Goal: Check status: Check status

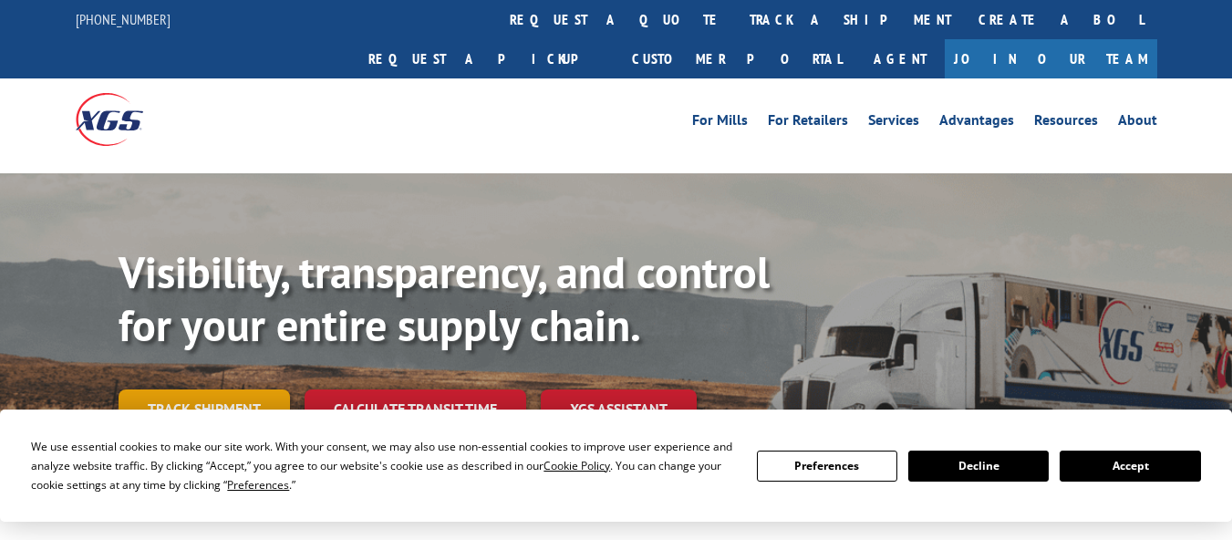
click at [246, 389] on link "Track shipment" at bounding box center [204, 408] width 171 height 38
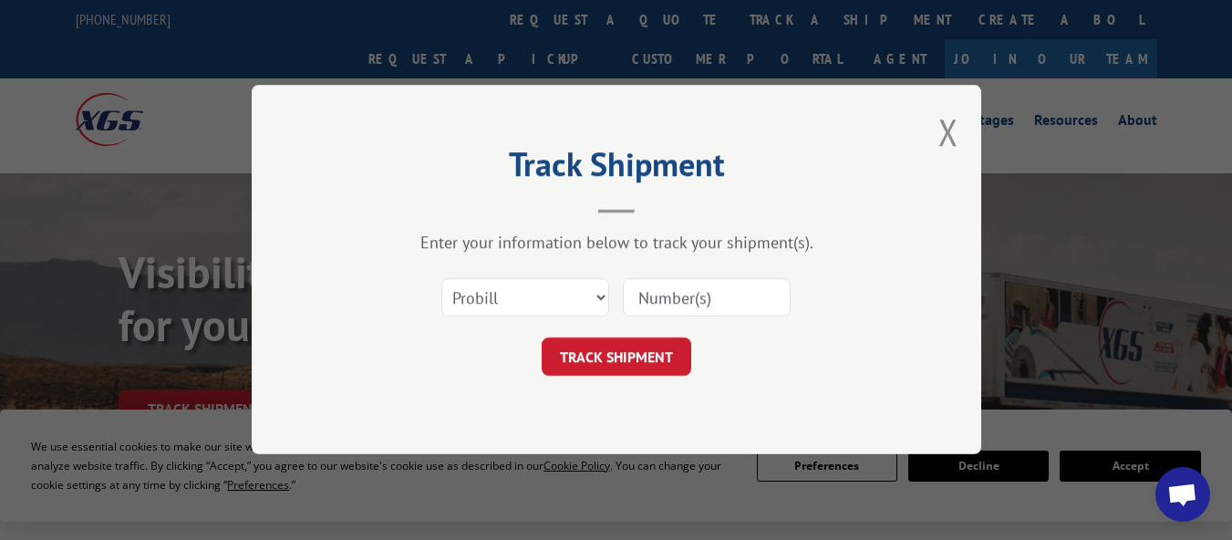
paste input "2878272"
type input "2878272"
click at [623, 358] on button "TRACK SHIPMENT" at bounding box center [617, 357] width 150 height 38
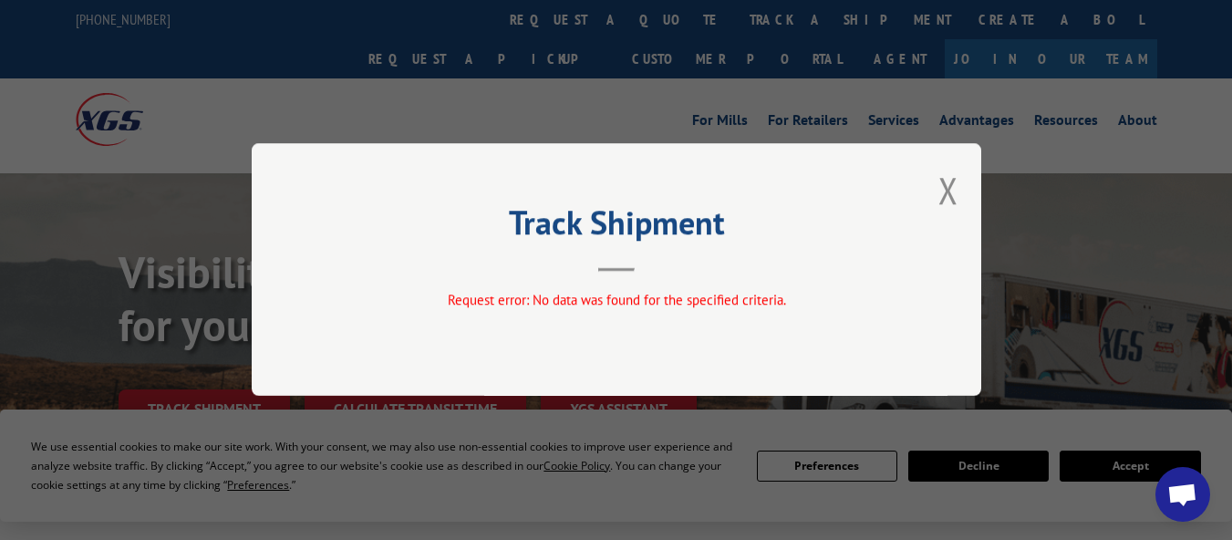
click at [932, 184] on div "Track Shipment Request error: No data was found for the specified criteria." at bounding box center [617, 269] width 730 height 253
click at [946, 188] on button "Close modal" at bounding box center [949, 190] width 20 height 48
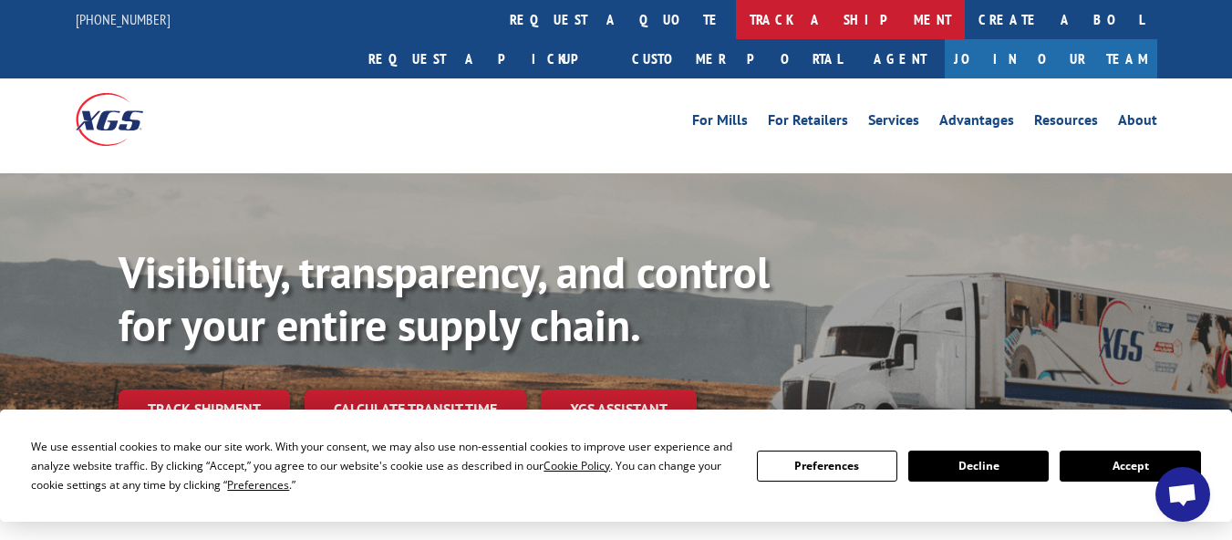
click at [736, 11] on link "track a shipment" at bounding box center [850, 19] width 229 height 39
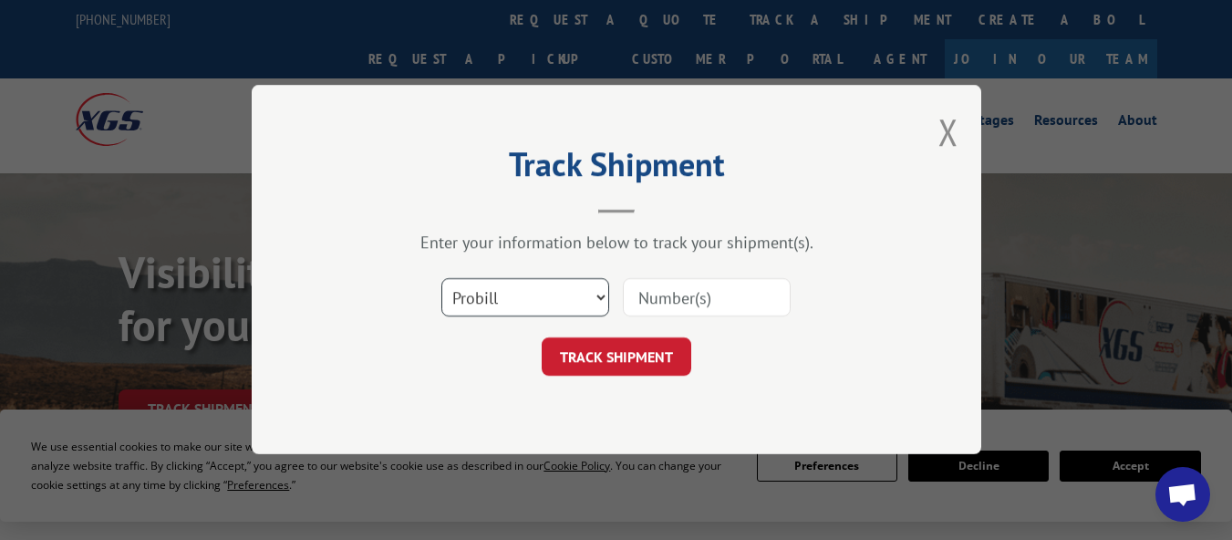
click at [521, 297] on select "Select category... Probill BOL PO" at bounding box center [525, 298] width 168 height 38
select select "bol"
click at [441, 279] on select "Select category... Probill BOL PO" at bounding box center [525, 298] width 168 height 38
paste input "2878272"
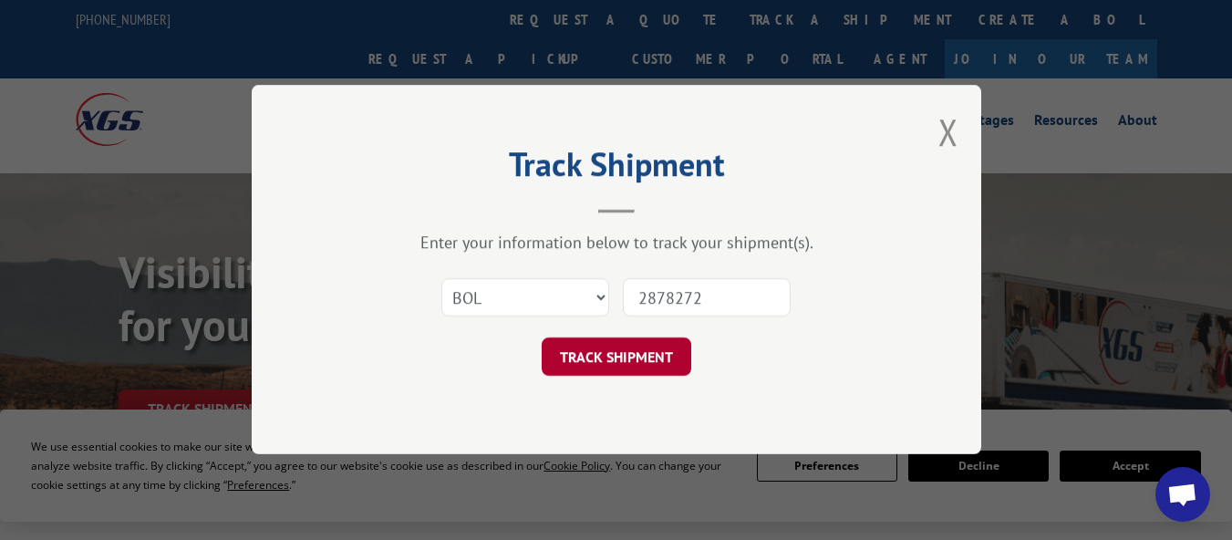
type input "2878272"
click at [619, 358] on button "TRACK SHIPMENT" at bounding box center [617, 357] width 150 height 38
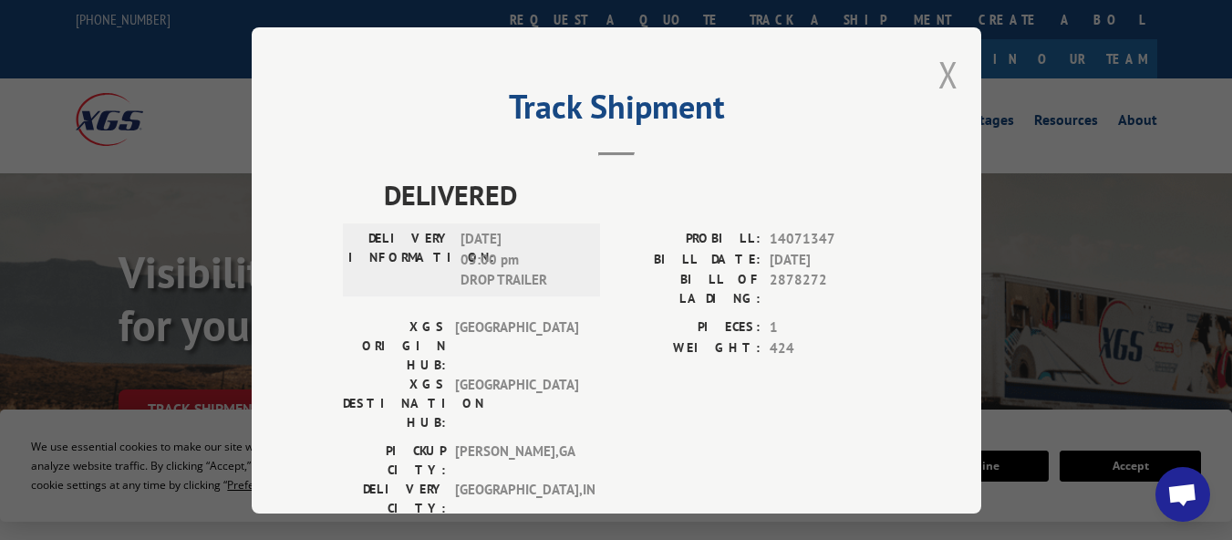
click at [939, 74] on button "Close modal" at bounding box center [949, 74] width 20 height 48
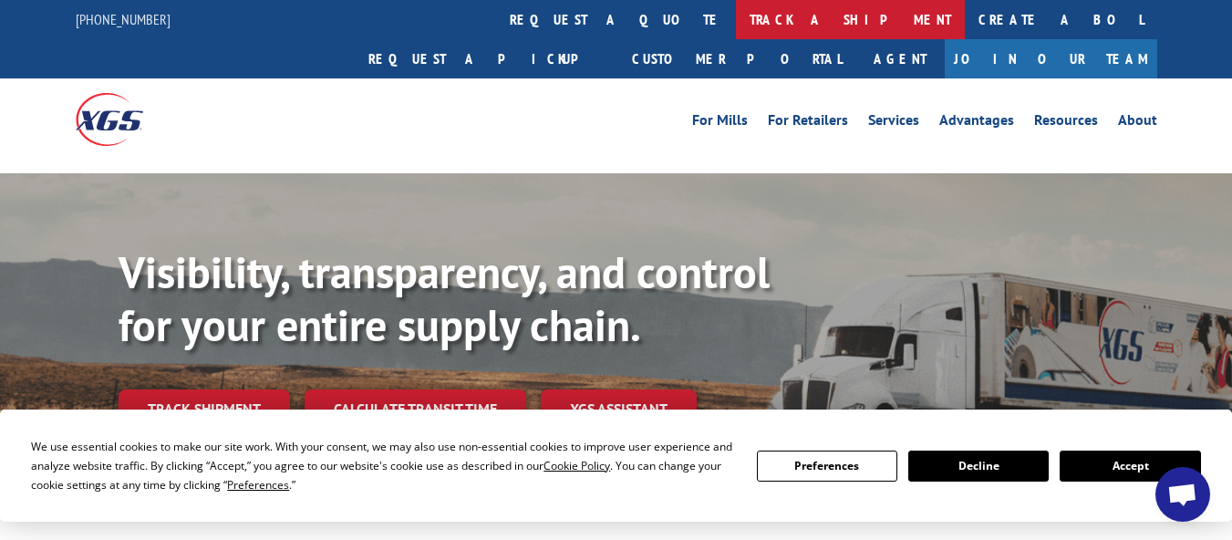
click at [736, 15] on link "track a shipment" at bounding box center [850, 19] width 229 height 39
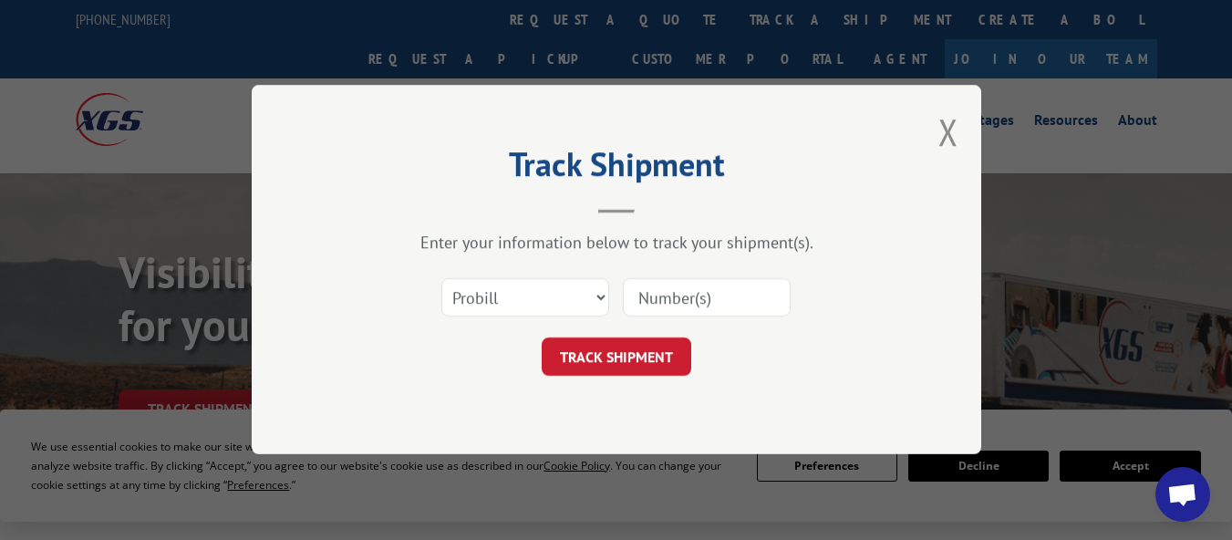
paste input "2878272"
type input "2878272"
click at [638, 341] on button "TRACK SHIPMENT" at bounding box center [617, 357] width 150 height 38
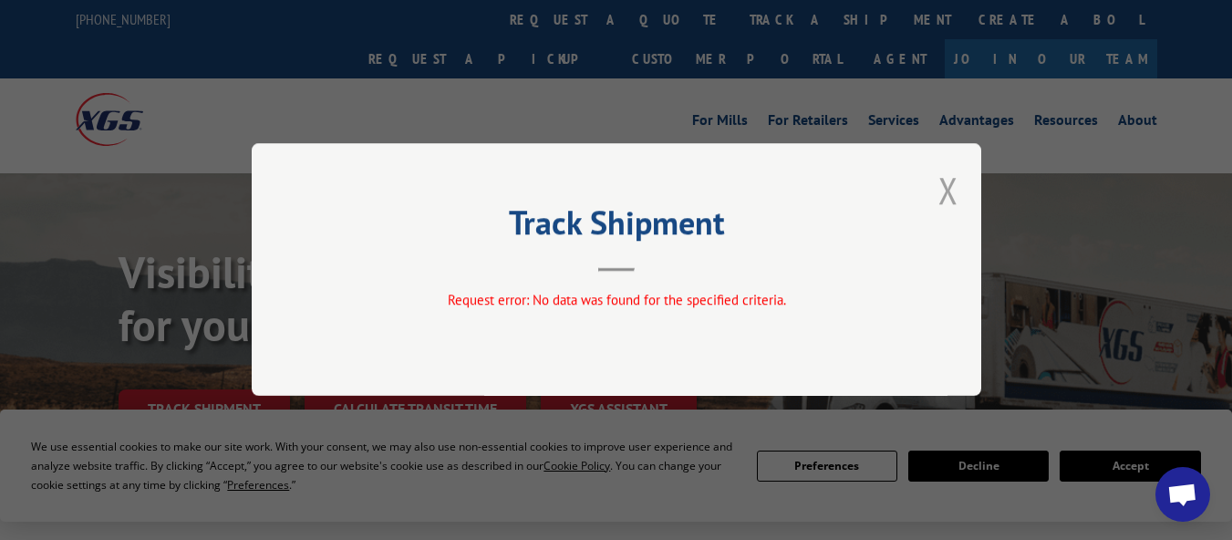
click at [953, 192] on button "Close modal" at bounding box center [949, 190] width 20 height 48
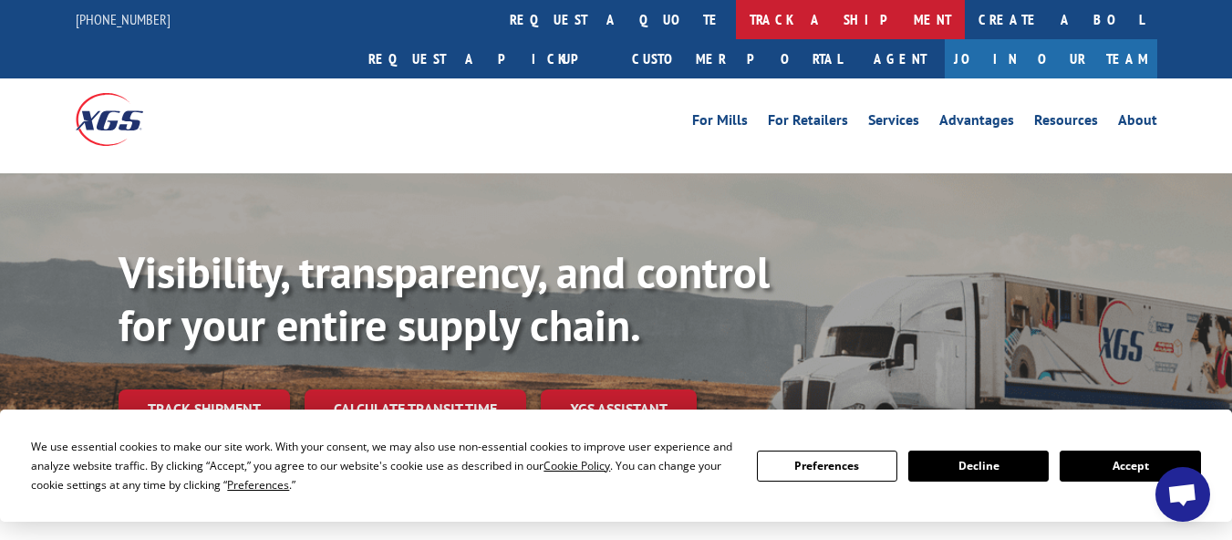
click at [736, 16] on link "track a shipment" at bounding box center [850, 19] width 229 height 39
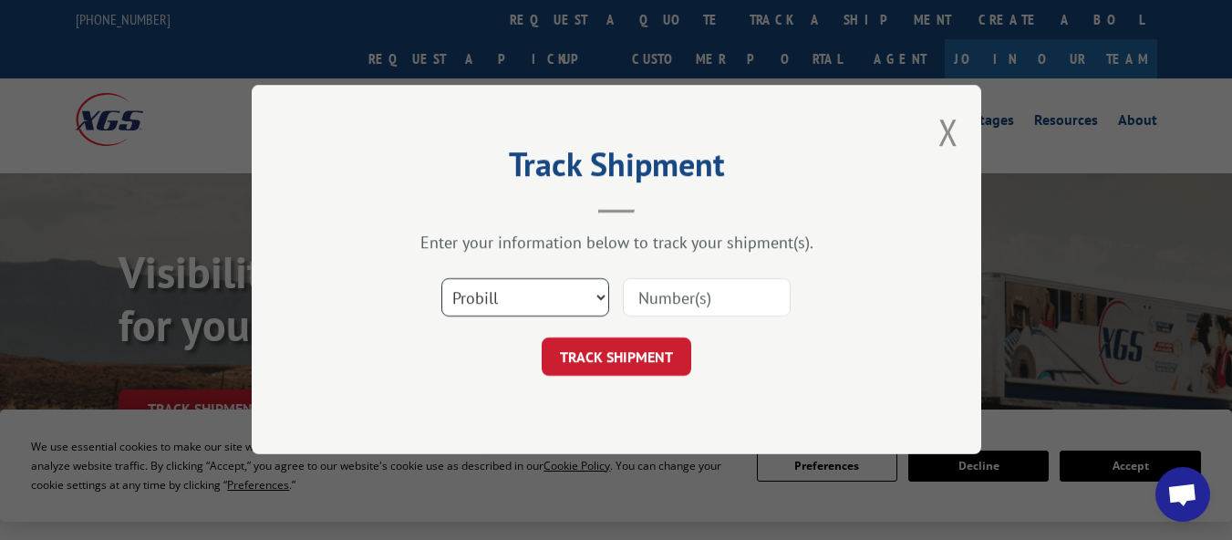
click at [536, 299] on select "Select category... Probill BOL PO" at bounding box center [525, 298] width 168 height 38
select select "po"
click at [441, 279] on select "Select category... Probill BOL PO" at bounding box center [525, 298] width 168 height 38
